Goal: Information Seeking & Learning: Check status

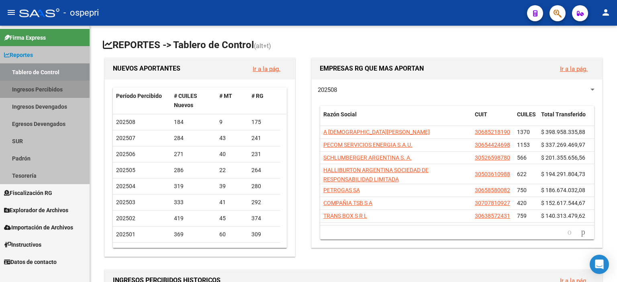
click at [56, 90] on link "Ingresos Percibidos" at bounding box center [45, 89] width 90 height 17
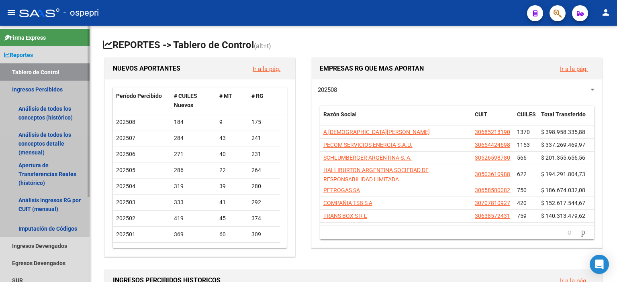
click at [56, 90] on link "Ingresos Percibidos" at bounding box center [45, 89] width 90 height 17
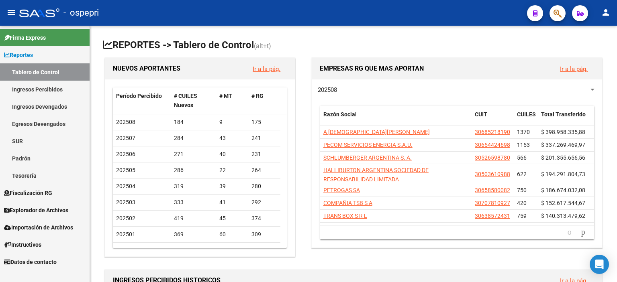
click at [56, 90] on link "Ingresos Percibidos" at bounding box center [45, 89] width 90 height 17
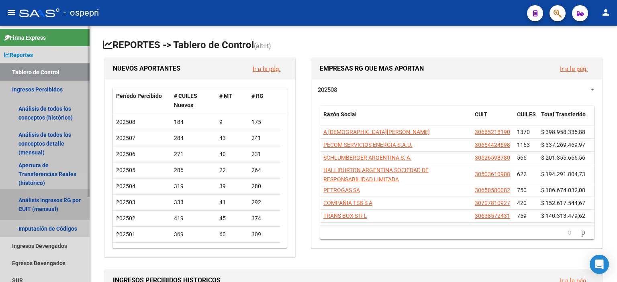
click at [50, 199] on link "Análisis Ingresos RG por CUIT (mensual)" at bounding box center [45, 205] width 90 height 31
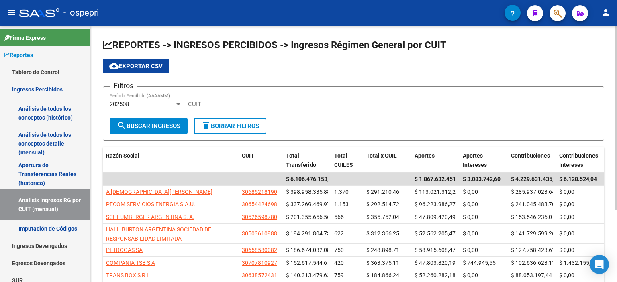
click at [171, 109] on div "202508 Período Percibido (AAAAMM)" at bounding box center [146, 101] width 72 height 17
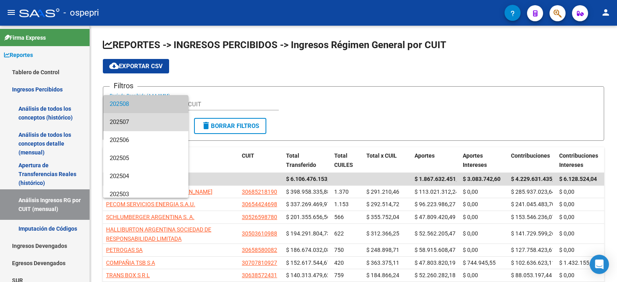
click at [152, 121] on span "202507" at bounding box center [146, 122] width 72 height 18
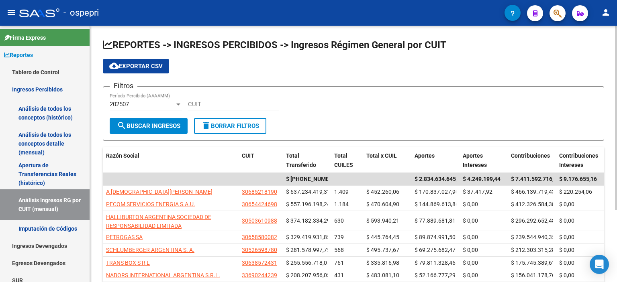
drag, startPoint x: 205, startPoint y: 94, endPoint x: 204, endPoint y: 99, distance: 4.4
click at [204, 99] on div "CUIT" at bounding box center [233, 101] width 91 height 17
click at [202, 104] on input "CUIT" at bounding box center [233, 104] width 91 height 7
paste input "30-69784831-9"
type input "30-69784831-9"
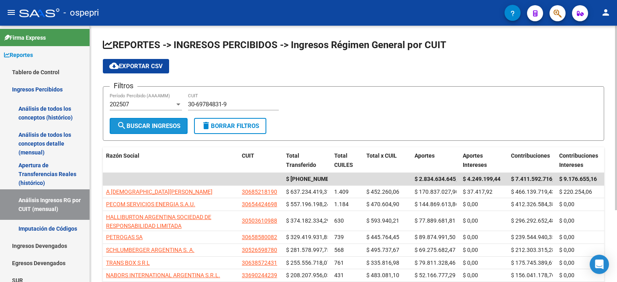
click at [172, 131] on button "search Buscar Ingresos" at bounding box center [149, 126] width 78 height 16
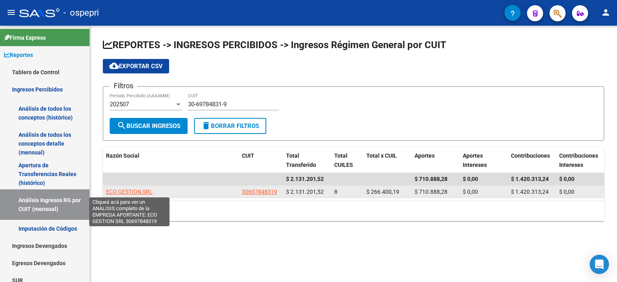
click at [129, 189] on span "ECO GESTION SRL" at bounding box center [129, 192] width 47 height 6
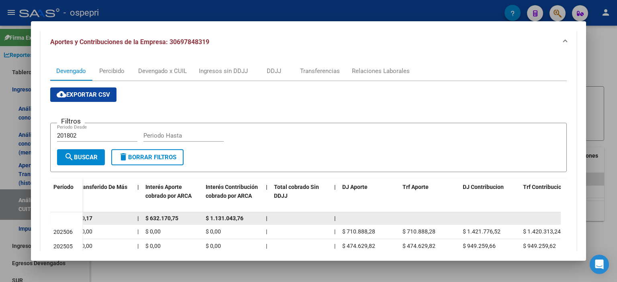
scroll to position [123, 0]
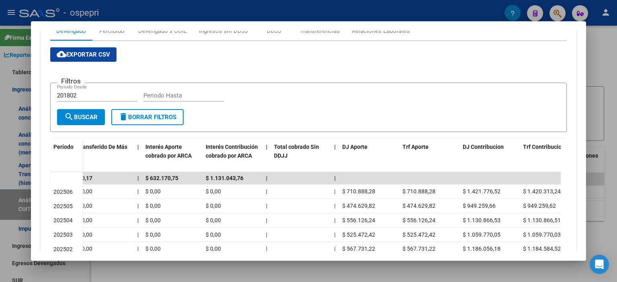
click at [610, 117] on div at bounding box center [308, 141] width 617 height 282
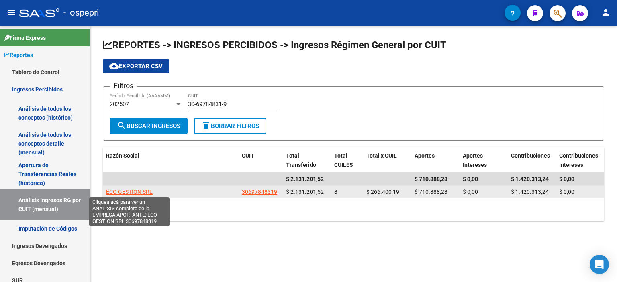
click at [138, 191] on span "ECO GESTION SRL" at bounding box center [129, 192] width 47 height 6
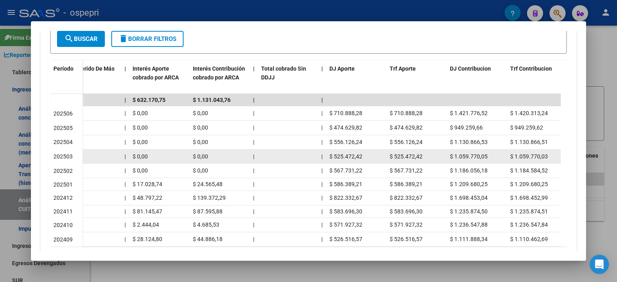
scroll to position [0, 476]
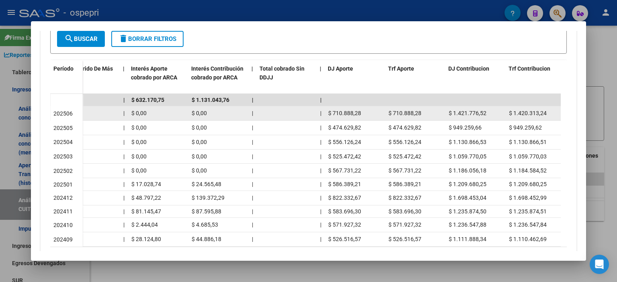
drag, startPoint x: 362, startPoint y: 115, endPoint x: 329, endPoint y: 112, distance: 33.1
click at [329, 112] on div "$ 710.888,28" at bounding box center [355, 113] width 54 height 9
copy span "$ 710.888,28"
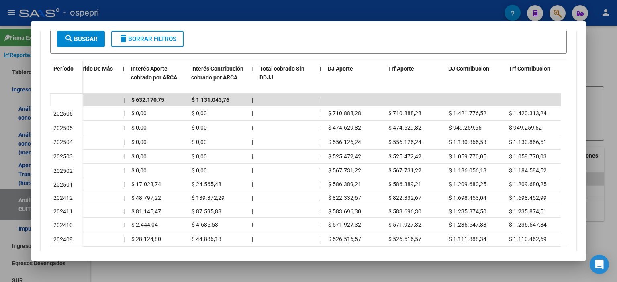
click at [267, 282] on div at bounding box center [308, 141] width 617 height 282
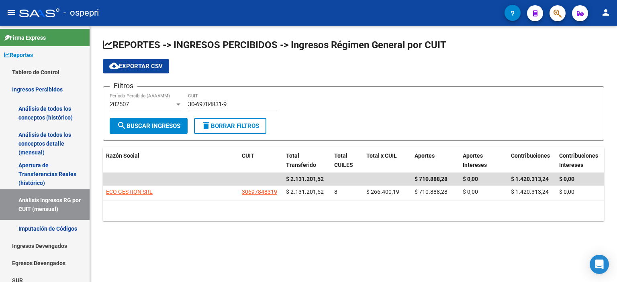
click at [286, 217] on div "10 total 1" at bounding box center [353, 211] width 501 height 20
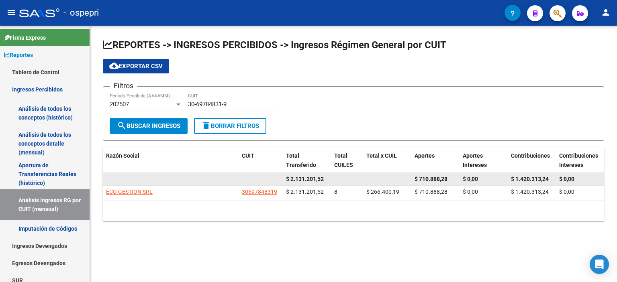
click at [473, 176] on span "$ 0,00" at bounding box center [470, 179] width 15 height 6
drag, startPoint x: 550, startPoint y: 175, endPoint x: 513, endPoint y: 177, distance: 37.0
click at [513, 177] on div "$ 1.420.313,24" at bounding box center [532, 179] width 42 height 9
copy span "$ 1.420.313,24"
